Goal: Task Accomplishment & Management: Use online tool/utility

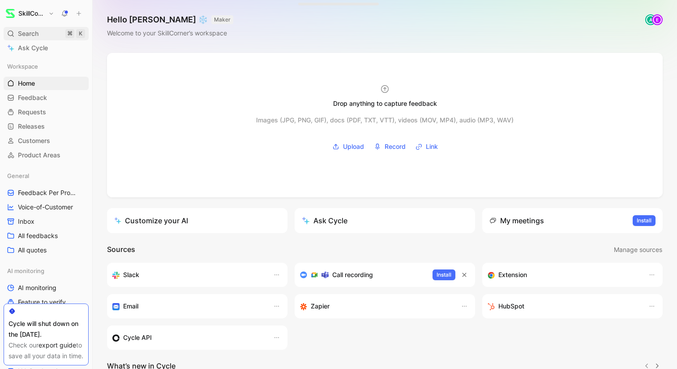
click at [30, 35] on span "Search" at bounding box center [28, 33] width 21 height 11
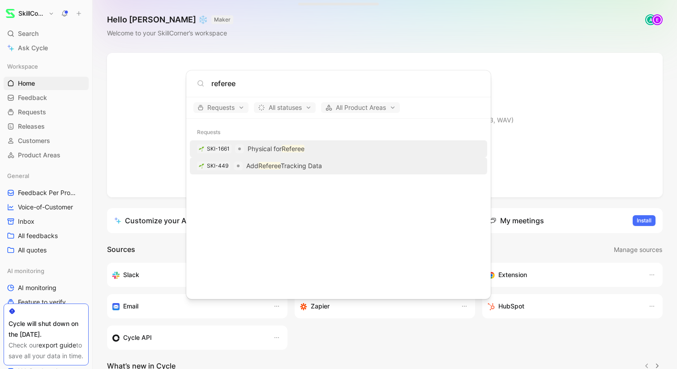
type input "referee"
click at [293, 164] on p "Add Referee Tracking Data" at bounding box center [284, 165] width 76 height 11
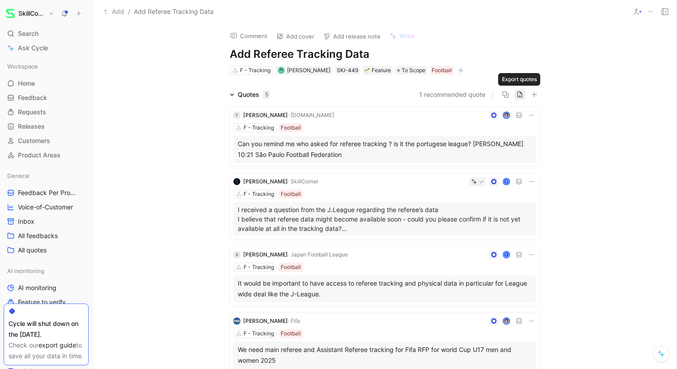
click at [520, 94] on icon "button" at bounding box center [519, 94] width 7 height 7
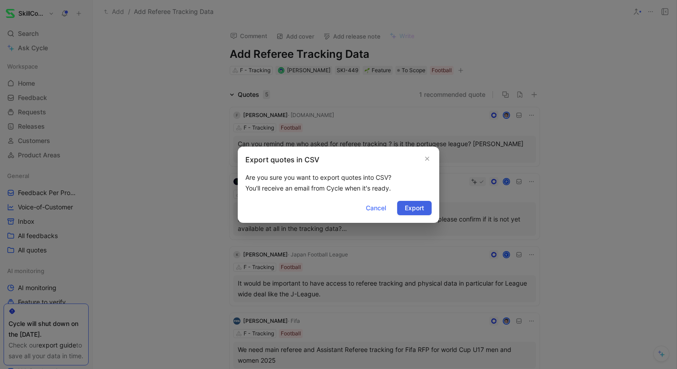
click at [424, 206] on button "Export" at bounding box center [414, 208] width 34 height 14
